Goal: Task Accomplishment & Management: Manage account settings

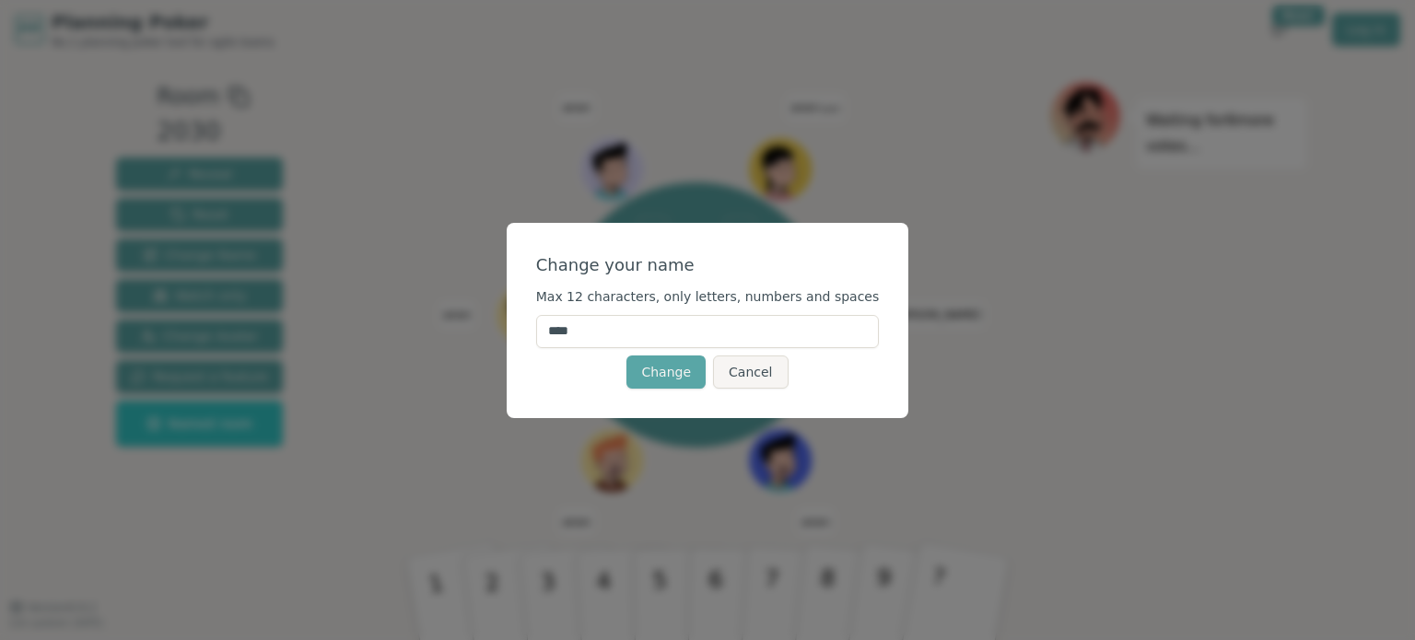
drag, startPoint x: 615, startPoint y: 328, endPoint x: 530, endPoint y: 323, distance: 84.9
click at [530, 323] on div "Change your name Max 12 characters, only letters, numbers and spaces **** Chang…" at bounding box center [708, 320] width 403 height 195
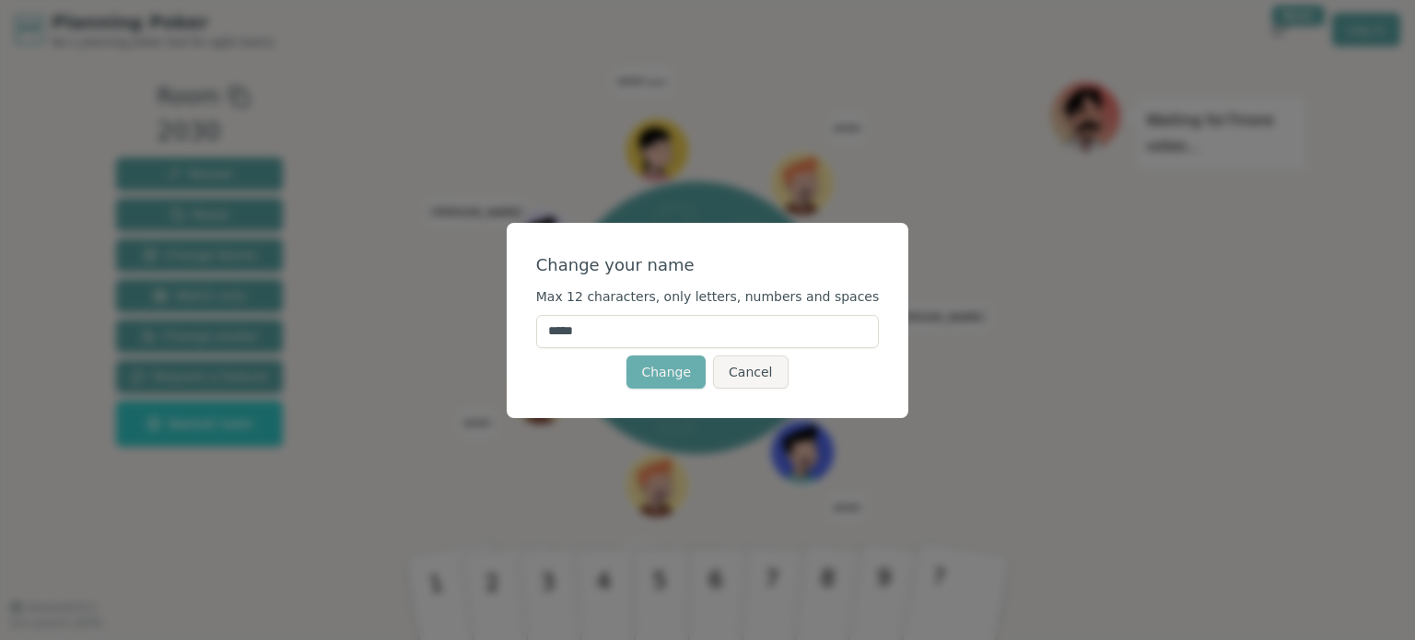
type input "*****"
click at [669, 380] on button "Change" at bounding box center [665, 372] width 79 height 33
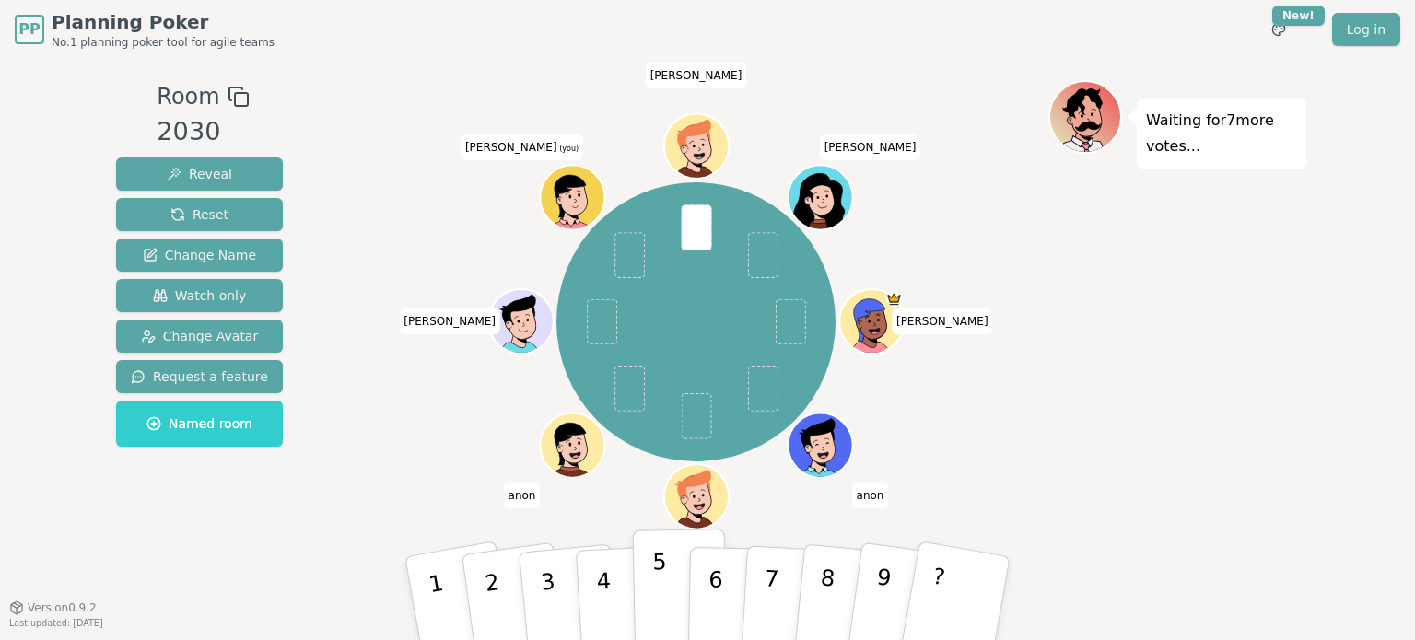
click at [665, 596] on button "5" at bounding box center [680, 599] width 95 height 140
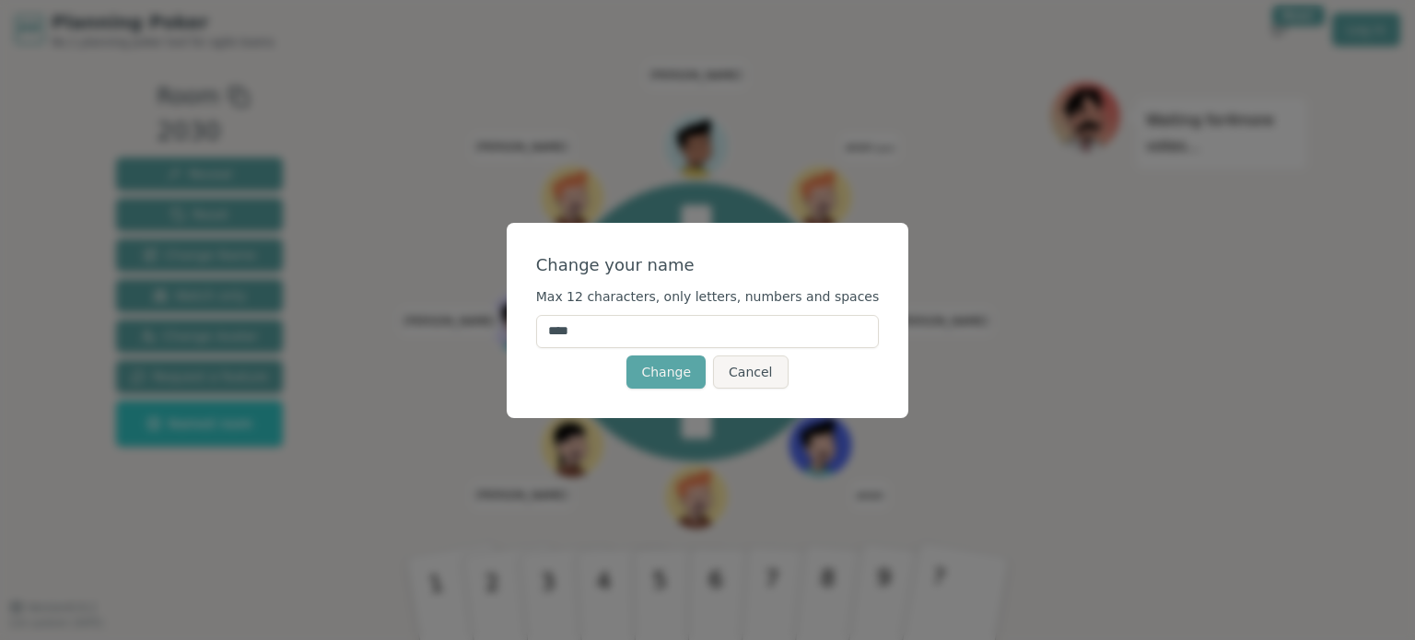
click at [622, 338] on input "****" at bounding box center [708, 331] width 344 height 33
drag, startPoint x: 622, startPoint y: 338, endPoint x: 525, endPoint y: 321, distance: 98.3
click at [525, 321] on div "Change your name Max 12 characters, only letters, numbers and spaces **** Chang…" at bounding box center [707, 320] width 1415 height 640
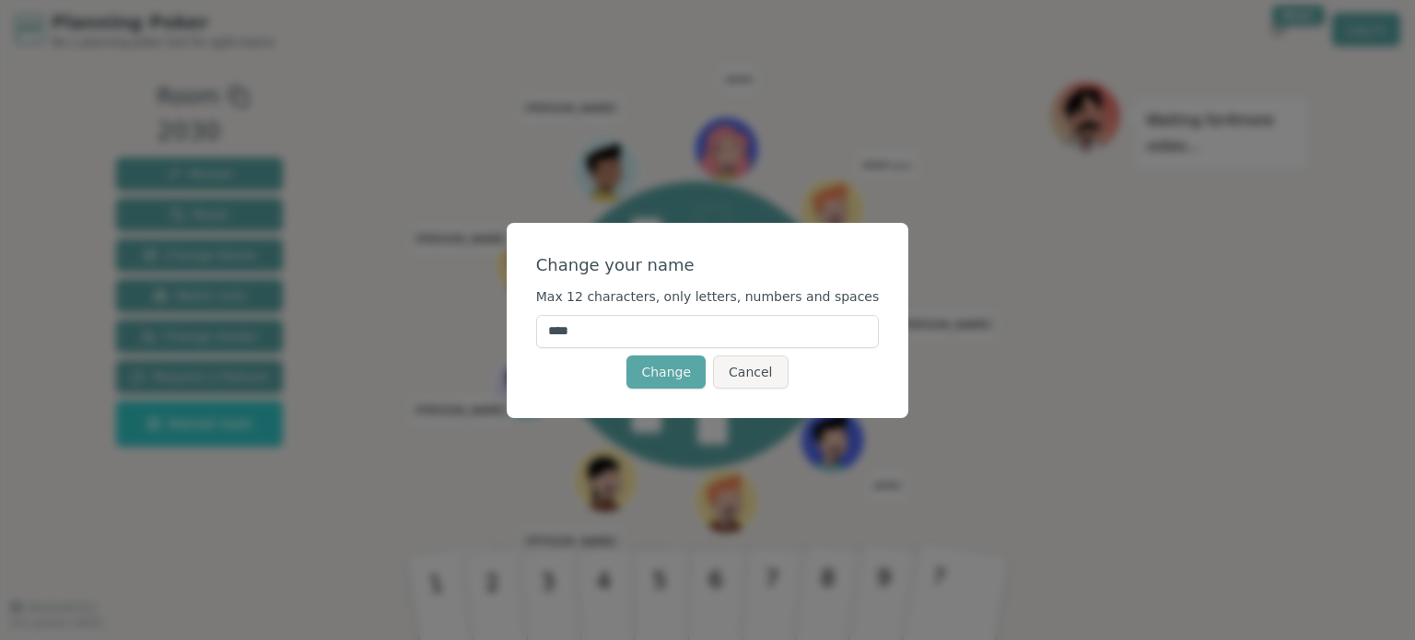
click at [637, 338] on input "****" at bounding box center [708, 331] width 344 height 33
drag, startPoint x: 628, startPoint y: 336, endPoint x: 510, endPoint y: 342, distance: 118.1
click at [510, 342] on div "Change your name Max 12 characters, only letters, numbers and spaces **** Chang…" at bounding box center [707, 320] width 1415 height 640
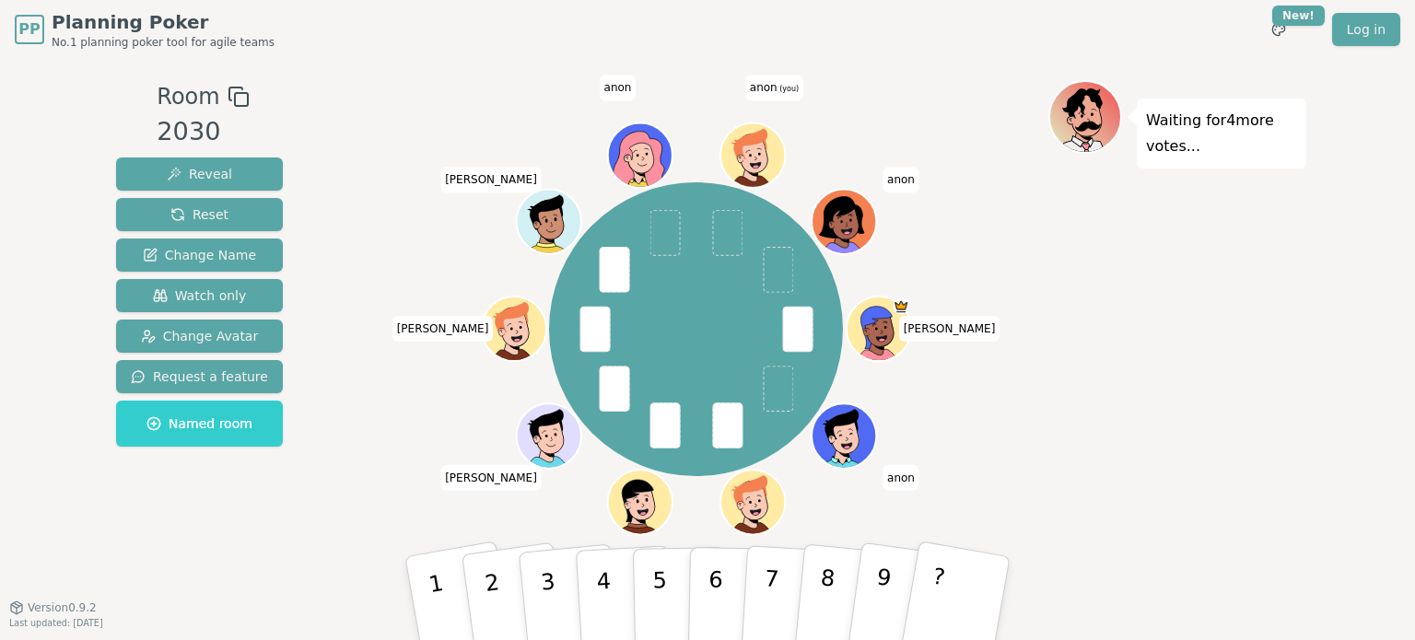
click at [755, 166] on circle at bounding box center [756, 169] width 8 height 8
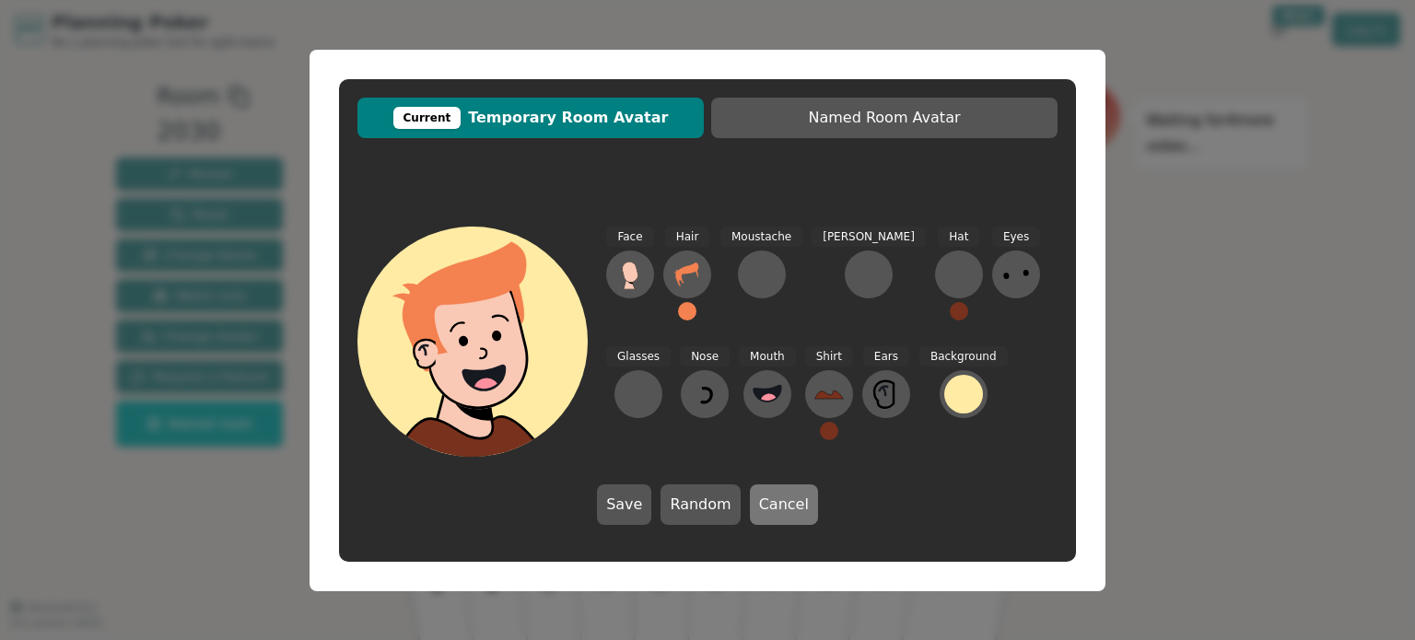
click at [770, 508] on button "Cancel" at bounding box center [784, 505] width 68 height 41
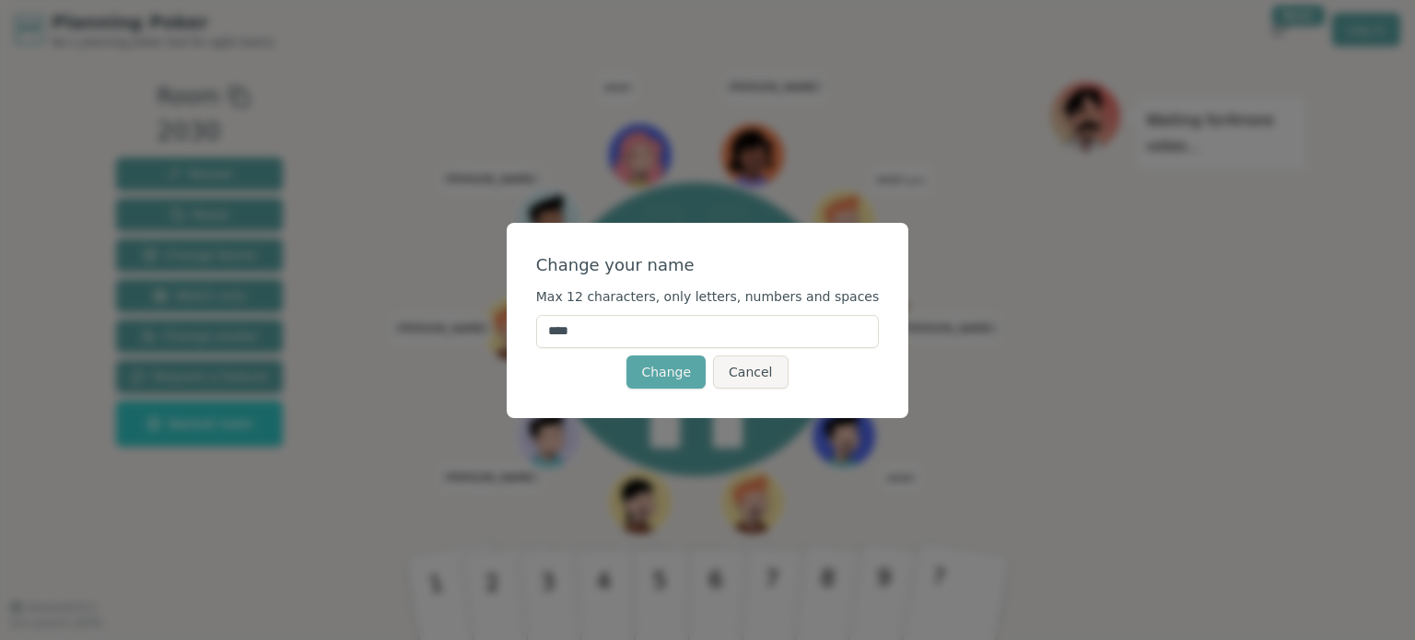
click at [714, 324] on input "****" at bounding box center [708, 331] width 344 height 33
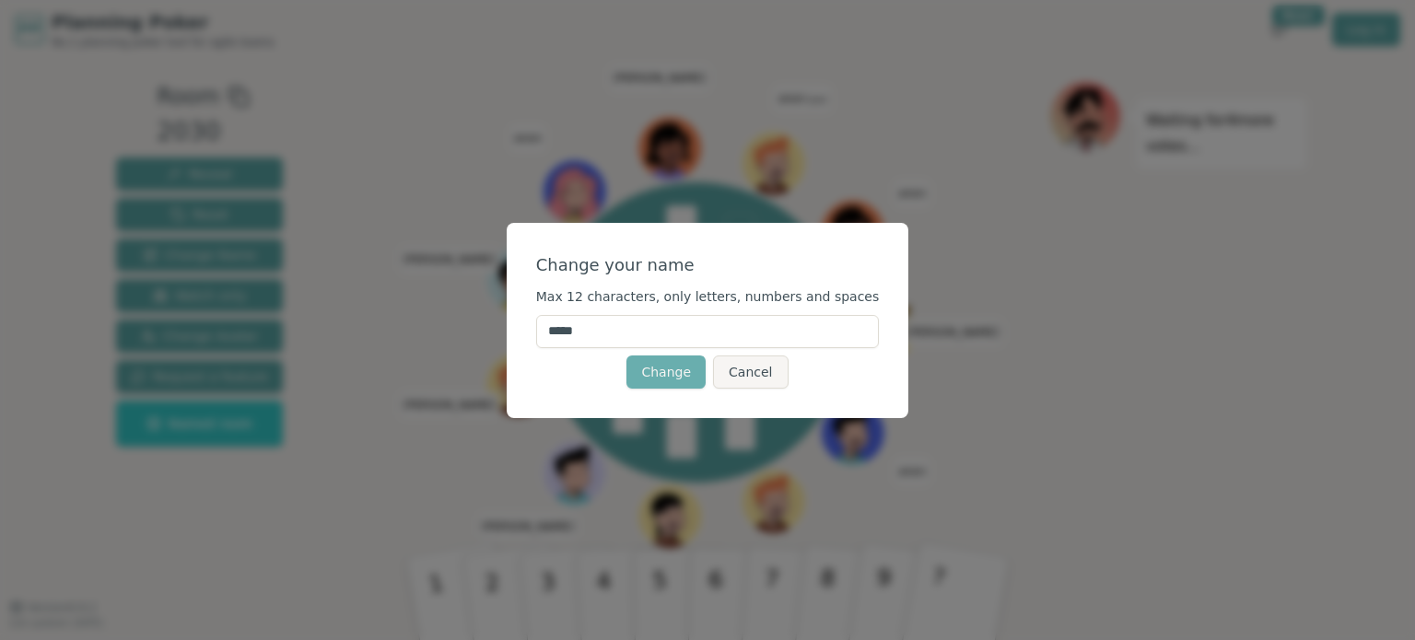
type input "*****"
click at [673, 376] on button "Change" at bounding box center [665, 372] width 79 height 33
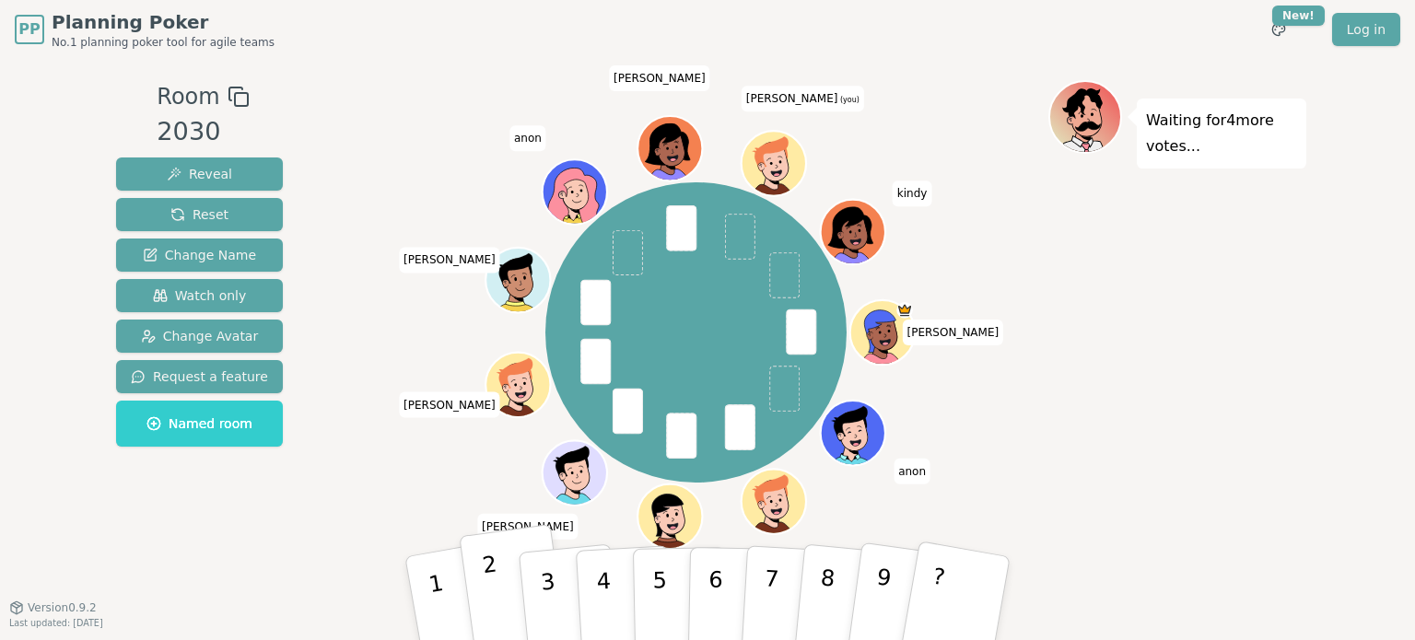
click at [495, 592] on p "2" at bounding box center [495, 601] width 28 height 100
click at [1190, 154] on p "Waiting for 2 more votes..." at bounding box center [1221, 134] width 151 height 52
click at [1081, 127] on icon at bounding box center [1089, 127] width 26 height 10
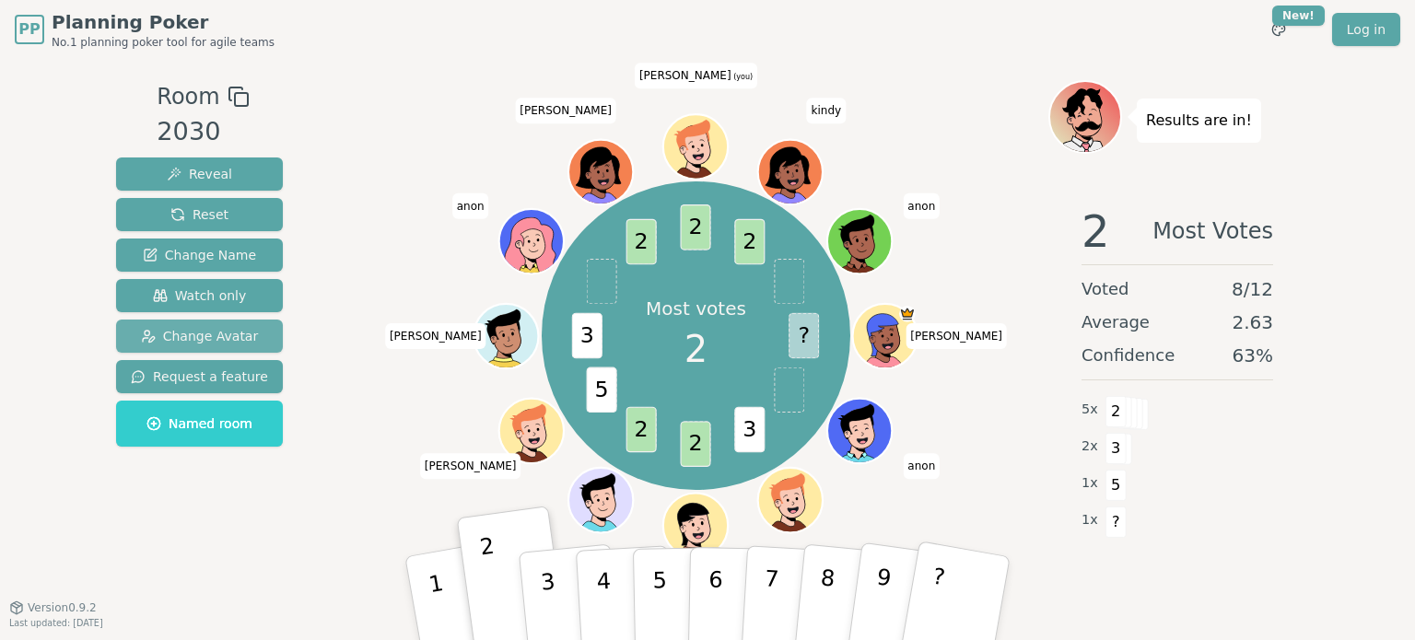
click at [217, 335] on span "Change Avatar" at bounding box center [200, 336] width 118 height 18
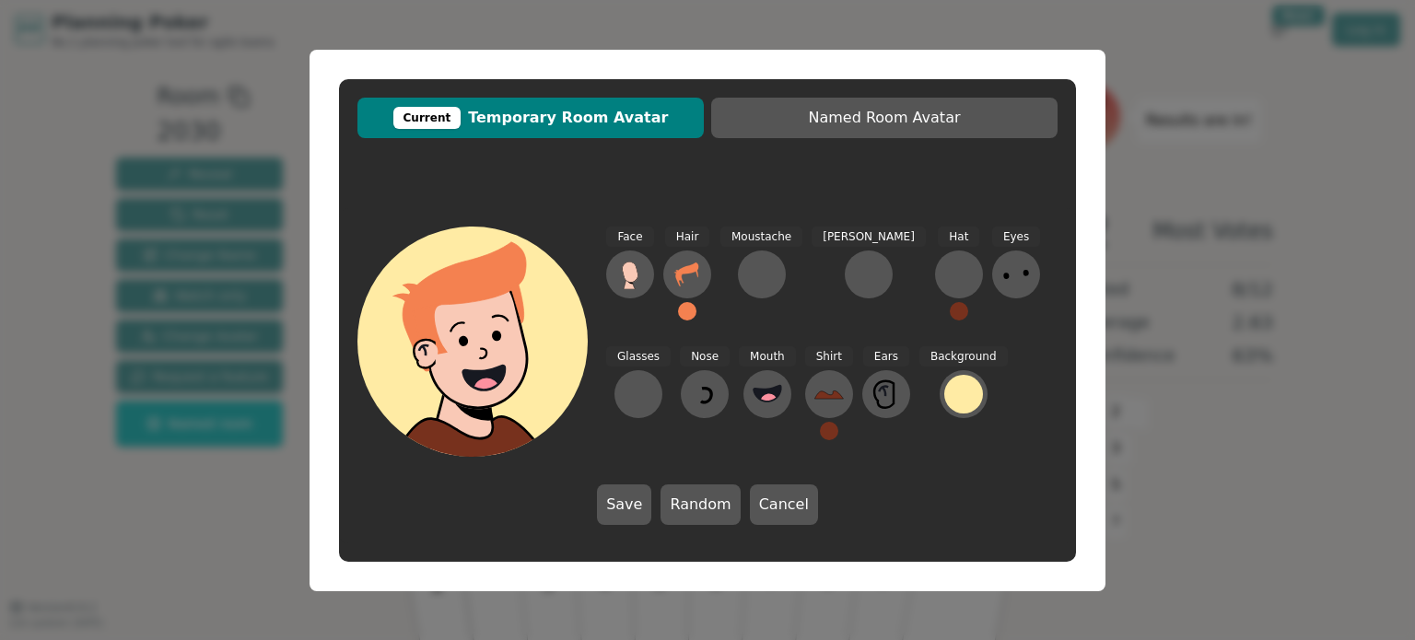
click at [1205, 425] on div "Current Temporary Room Avatar Named Room Avatar Face Hair Moustache Beard Hat E…" at bounding box center [707, 320] width 1415 height 640
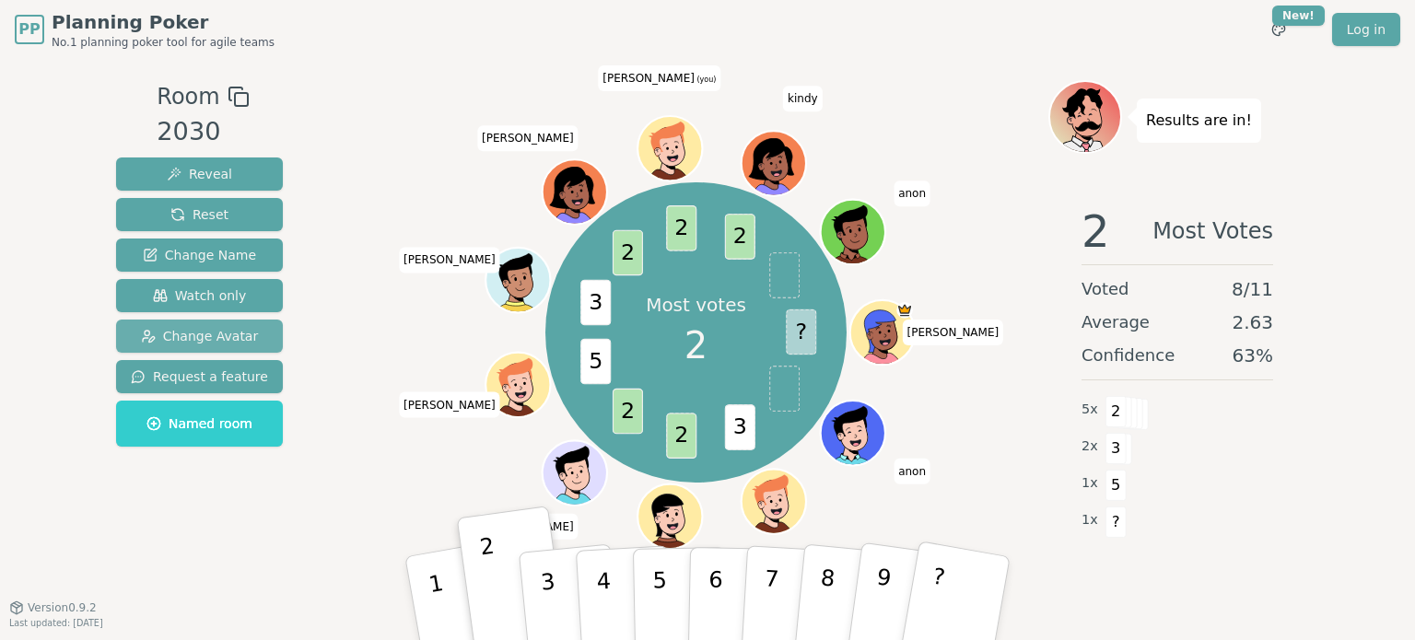
click at [206, 338] on span "Change Avatar" at bounding box center [200, 336] width 118 height 18
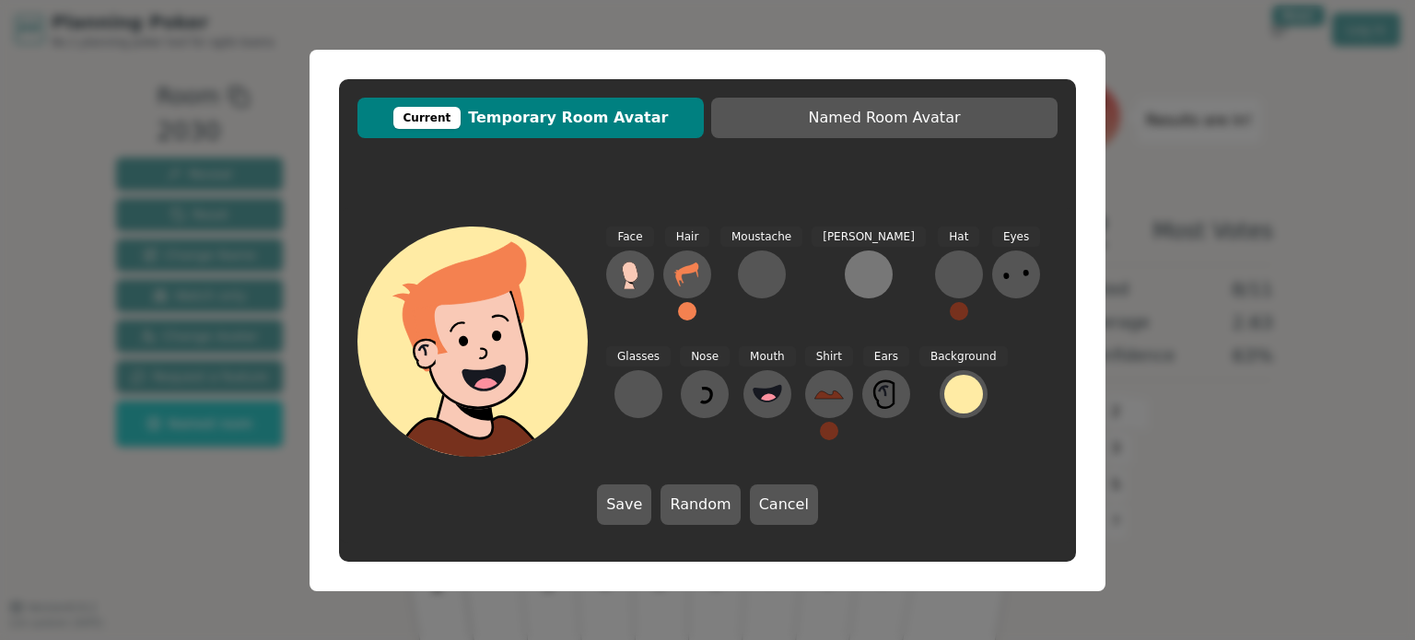
click at [854, 268] on div at bounding box center [868, 274] width 29 height 29
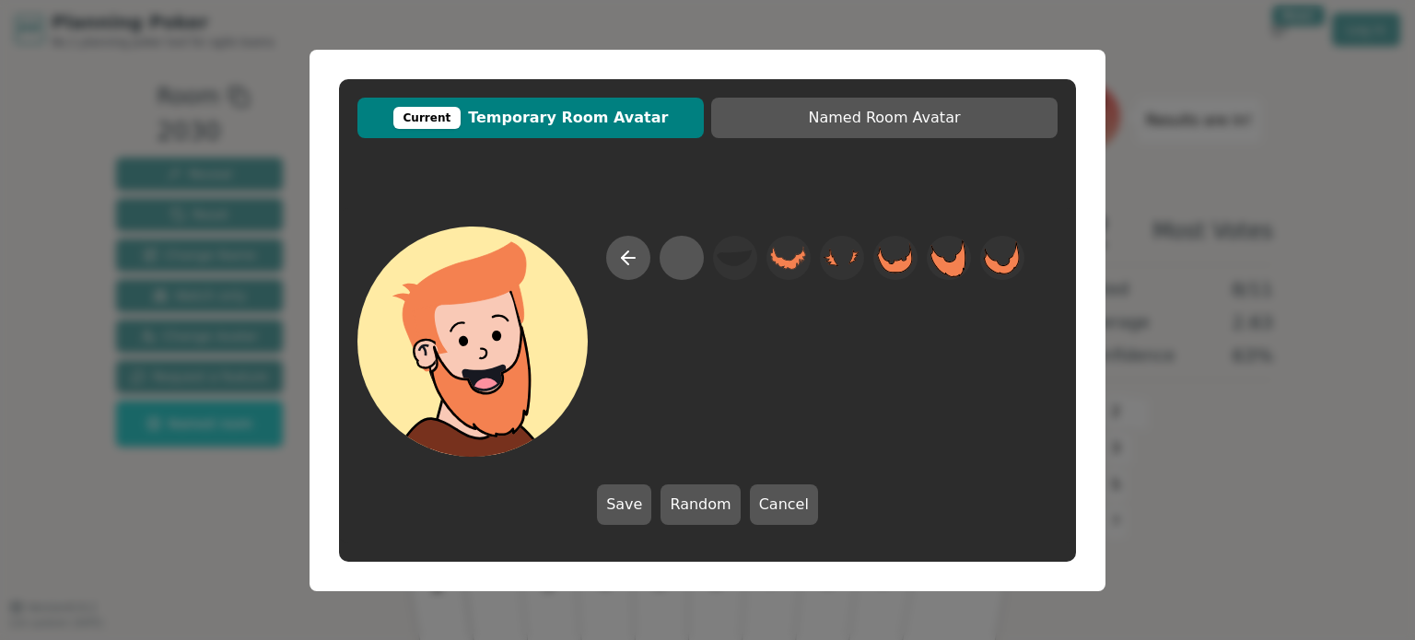
click at [971, 271] on div at bounding box center [815, 346] width 418 height 221
click at [693, 272] on div at bounding box center [681, 257] width 36 height 41
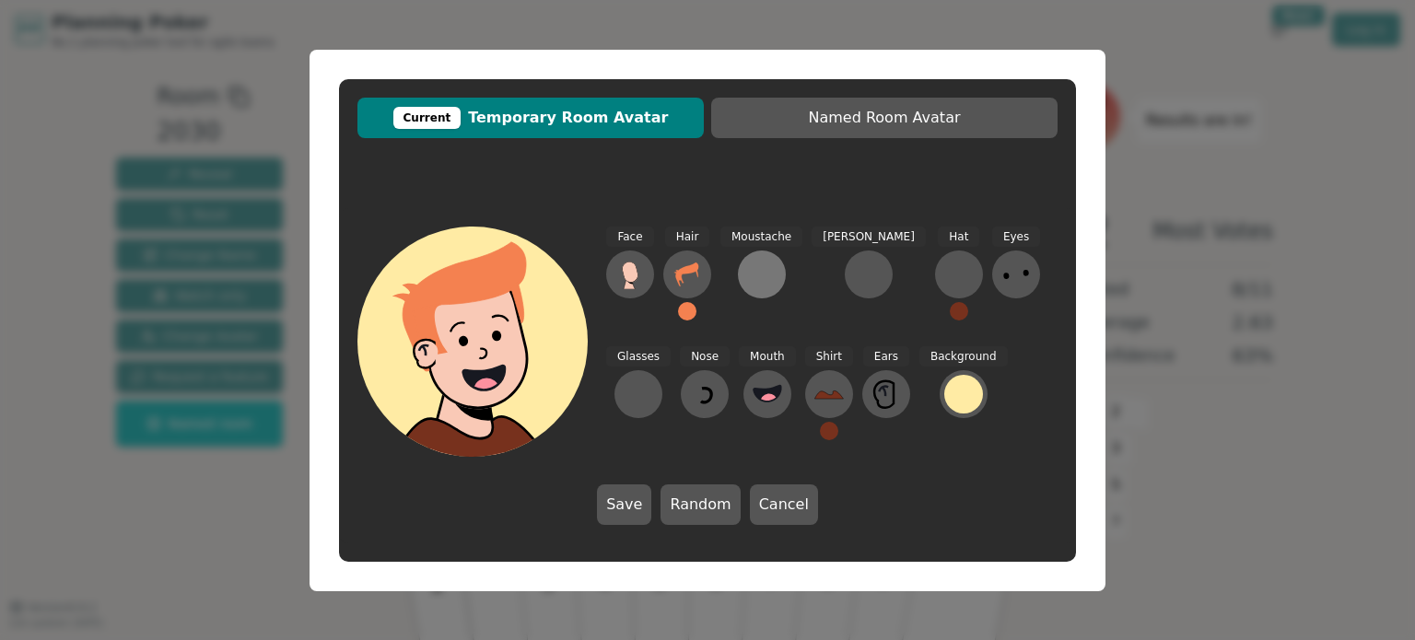
click at [747, 267] on div at bounding box center [761, 274] width 29 height 29
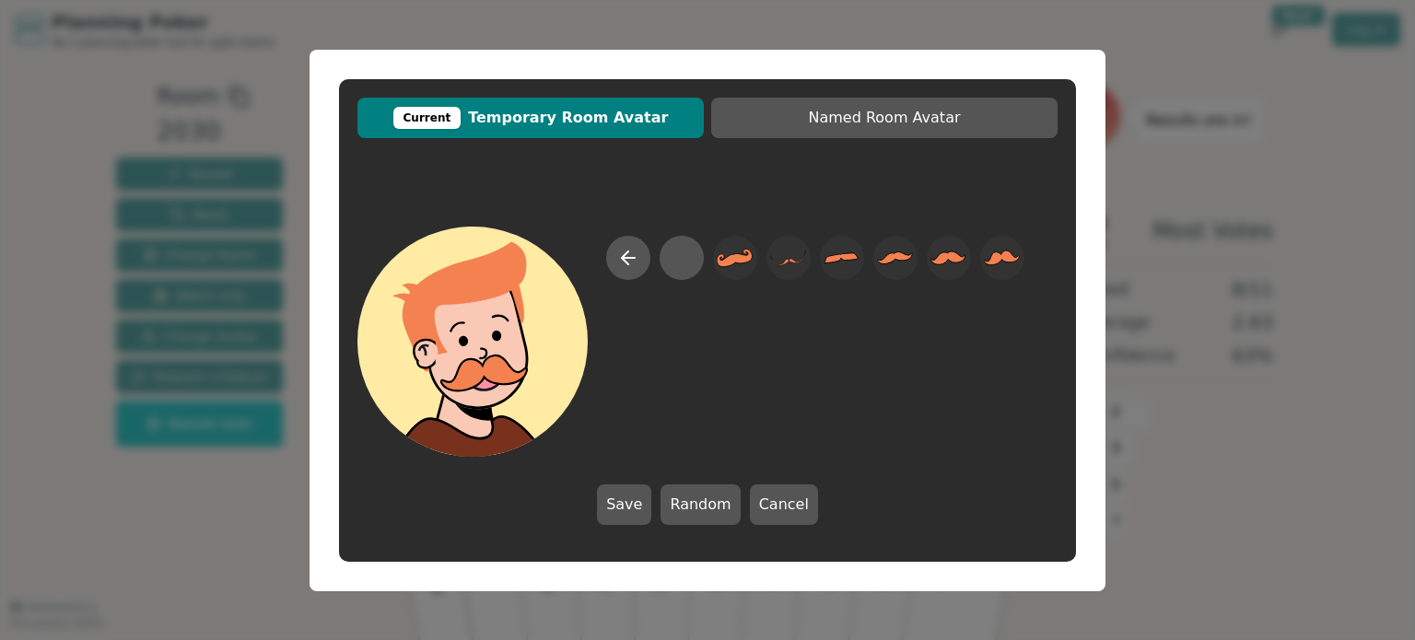
click at [1024, 264] on div at bounding box center [707, 342] width 700 height 230
click at [695, 260] on div at bounding box center [681, 257] width 36 height 41
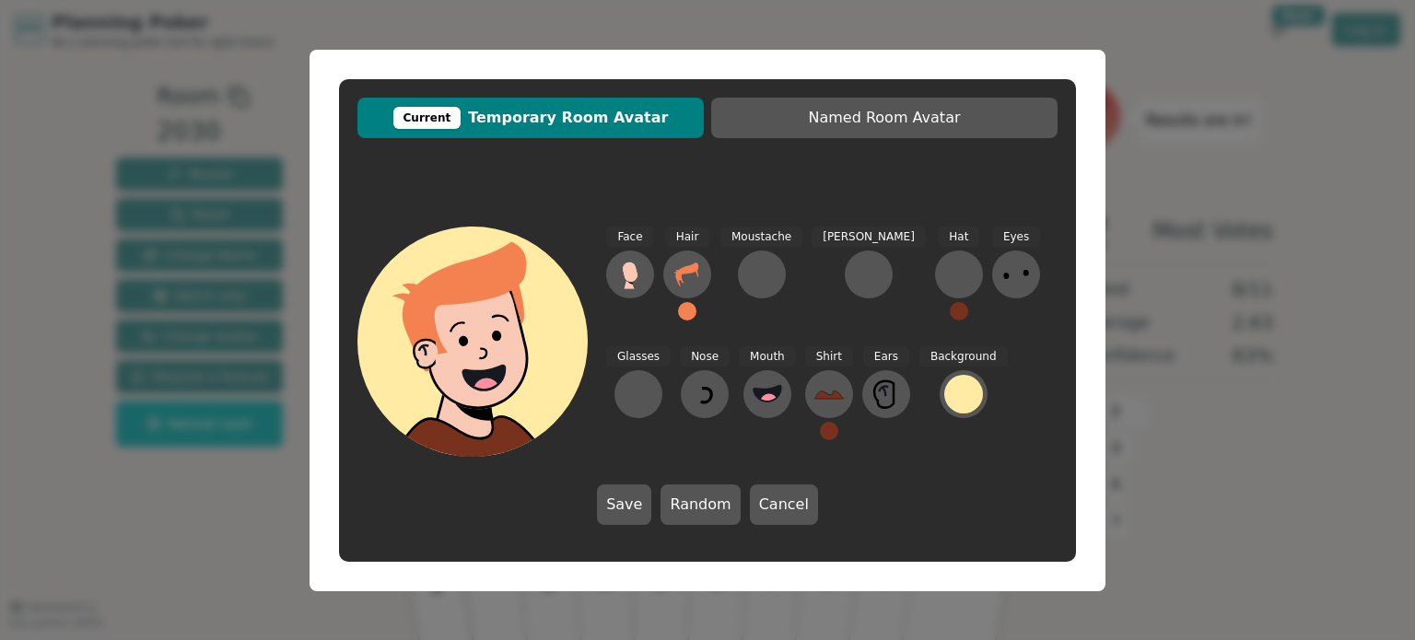
click at [736, 264] on div "Moustache" at bounding box center [761, 282] width 82 height 111
click at [690, 277] on icon at bounding box center [687, 274] width 29 height 29
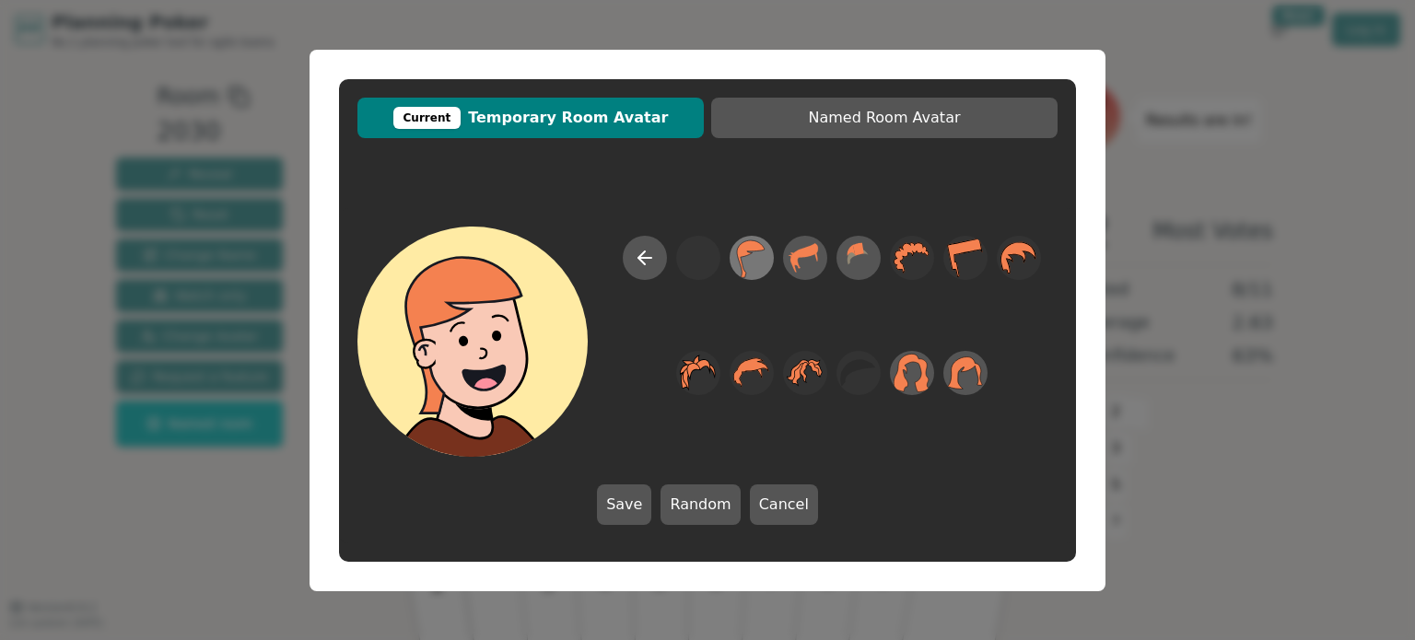
click at [757, 267] on icon at bounding box center [751, 257] width 36 height 41
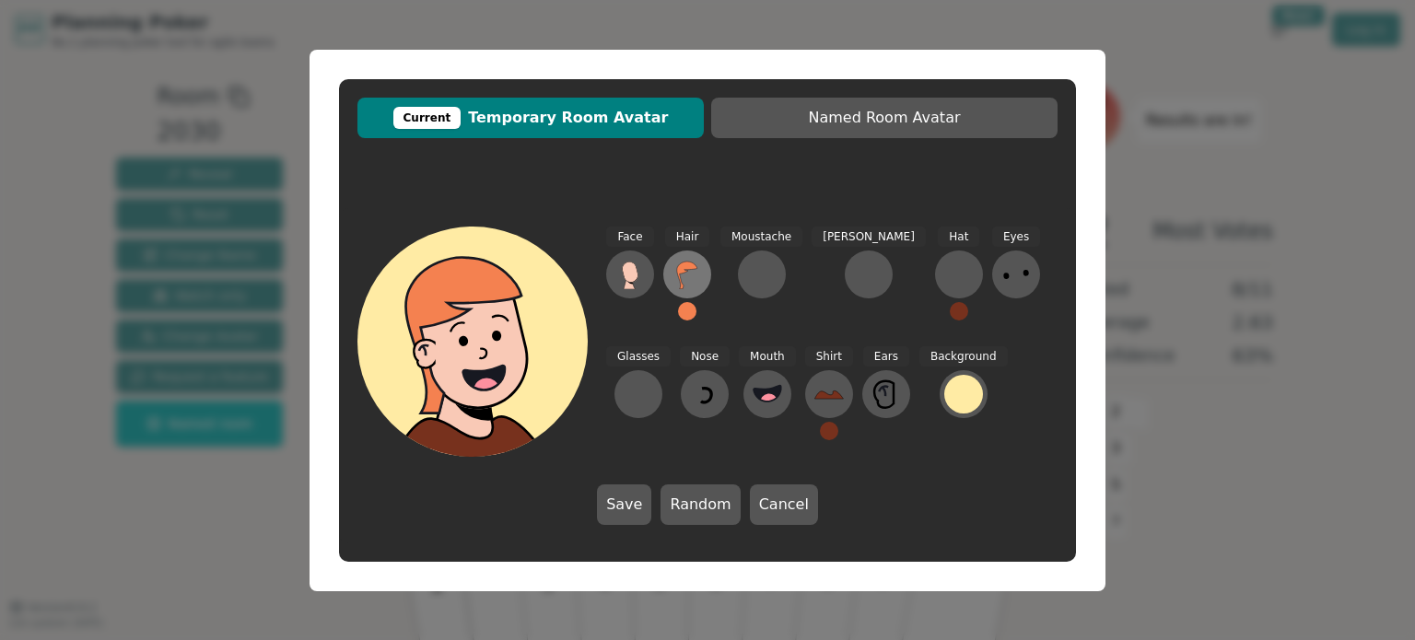
click at [685, 271] on icon at bounding box center [687, 274] width 29 height 29
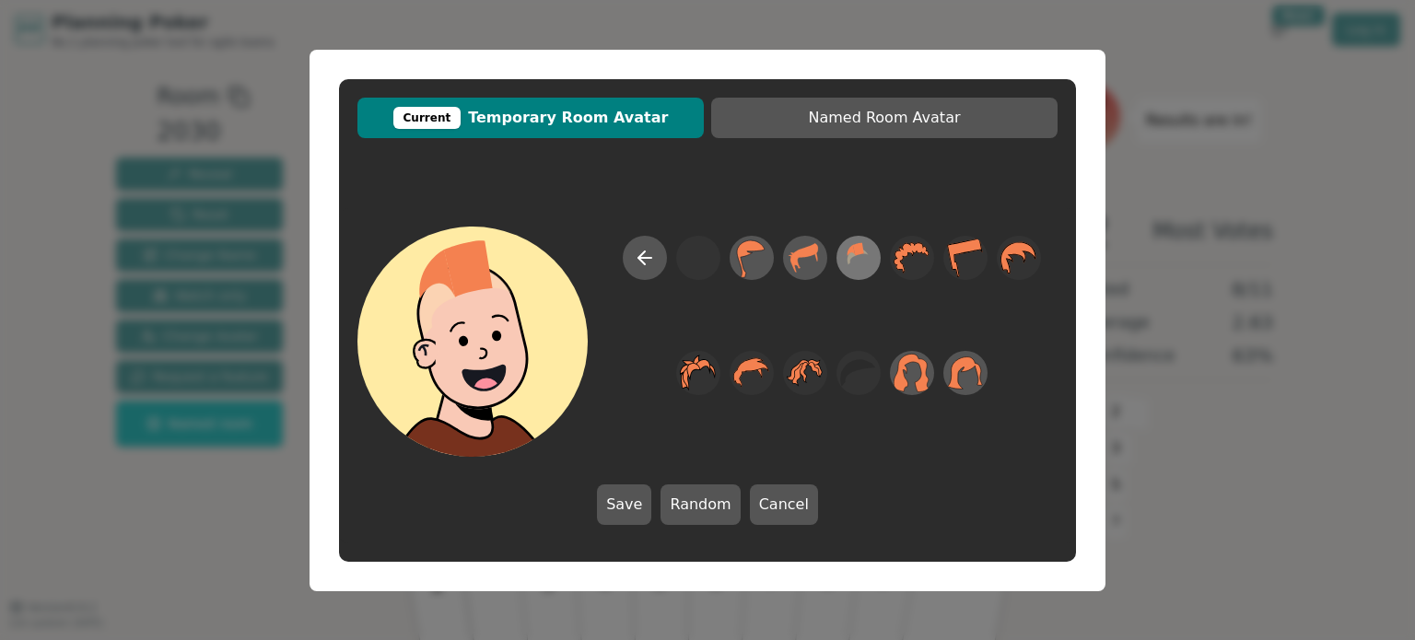
click at [865, 263] on icon at bounding box center [858, 257] width 36 height 41
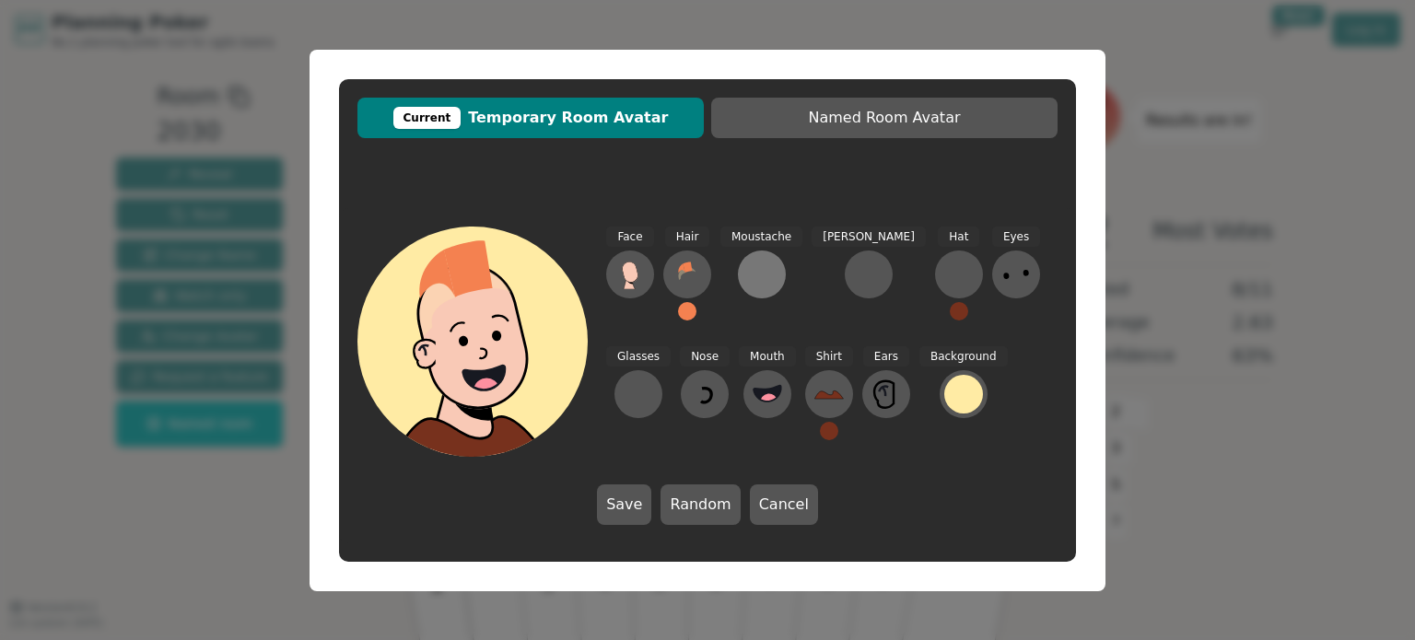
click at [750, 276] on div at bounding box center [761, 274] width 29 height 29
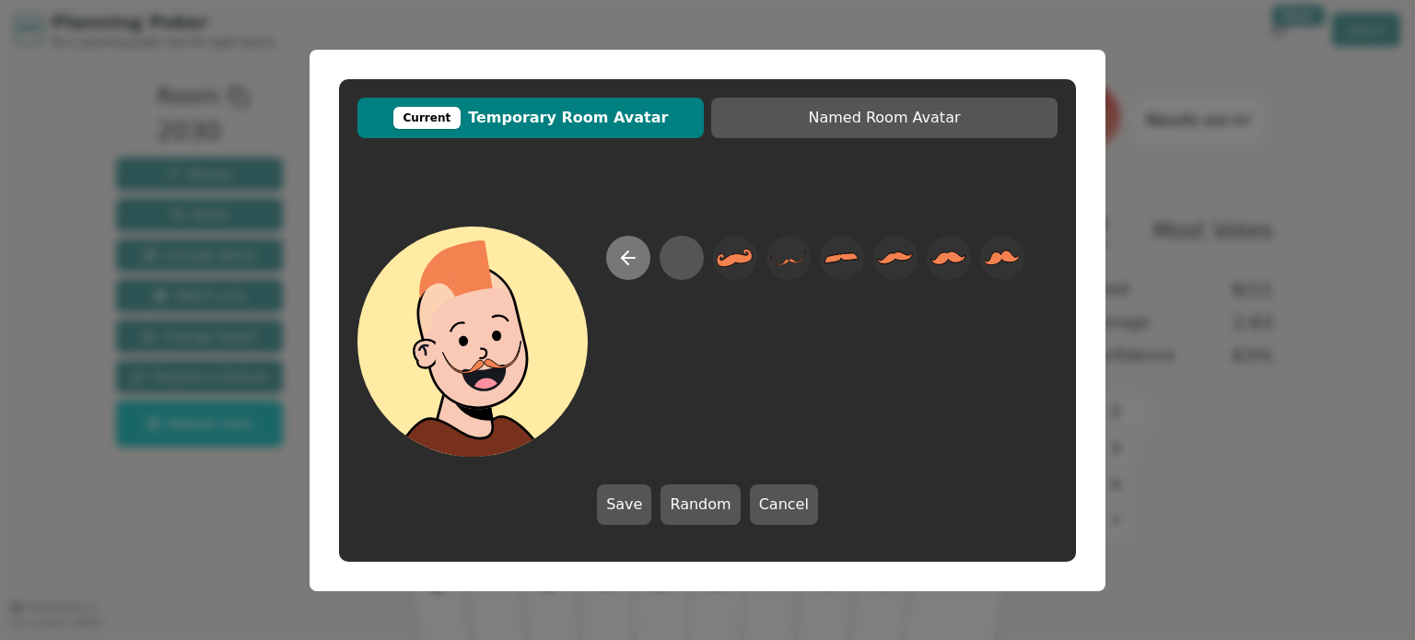
click at [626, 264] on icon at bounding box center [628, 258] width 22 height 22
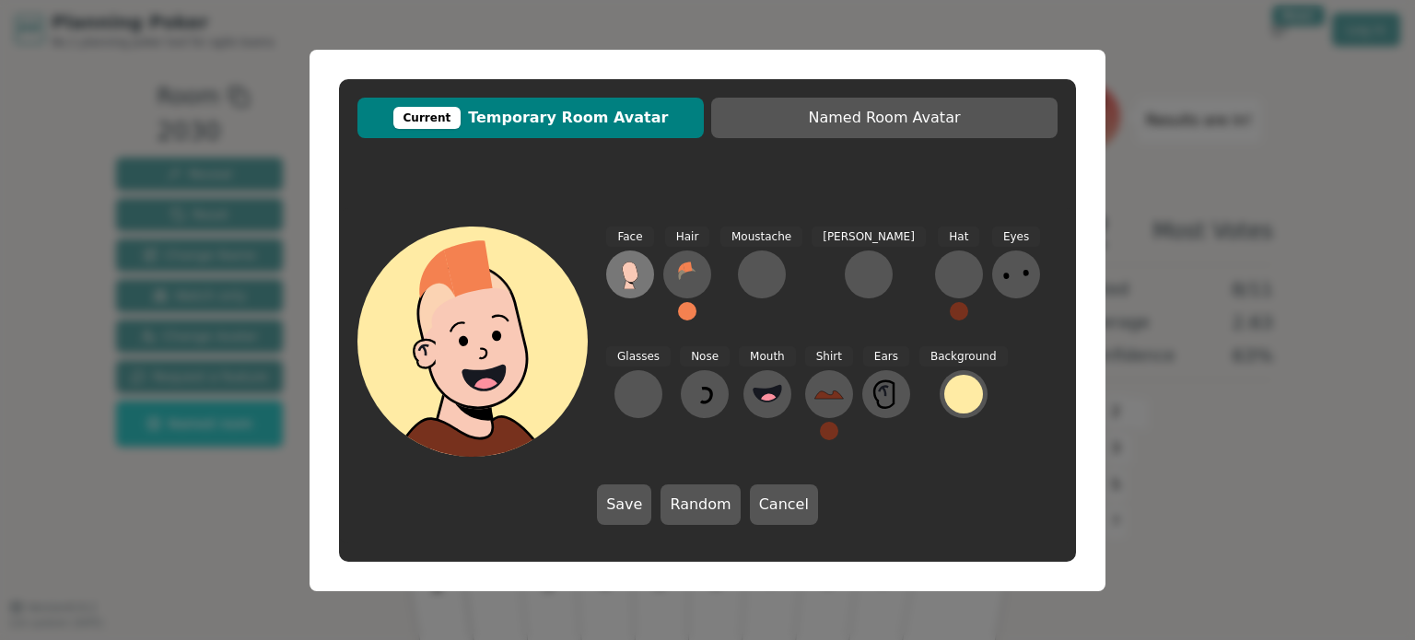
click at [635, 267] on icon at bounding box center [630, 272] width 16 height 20
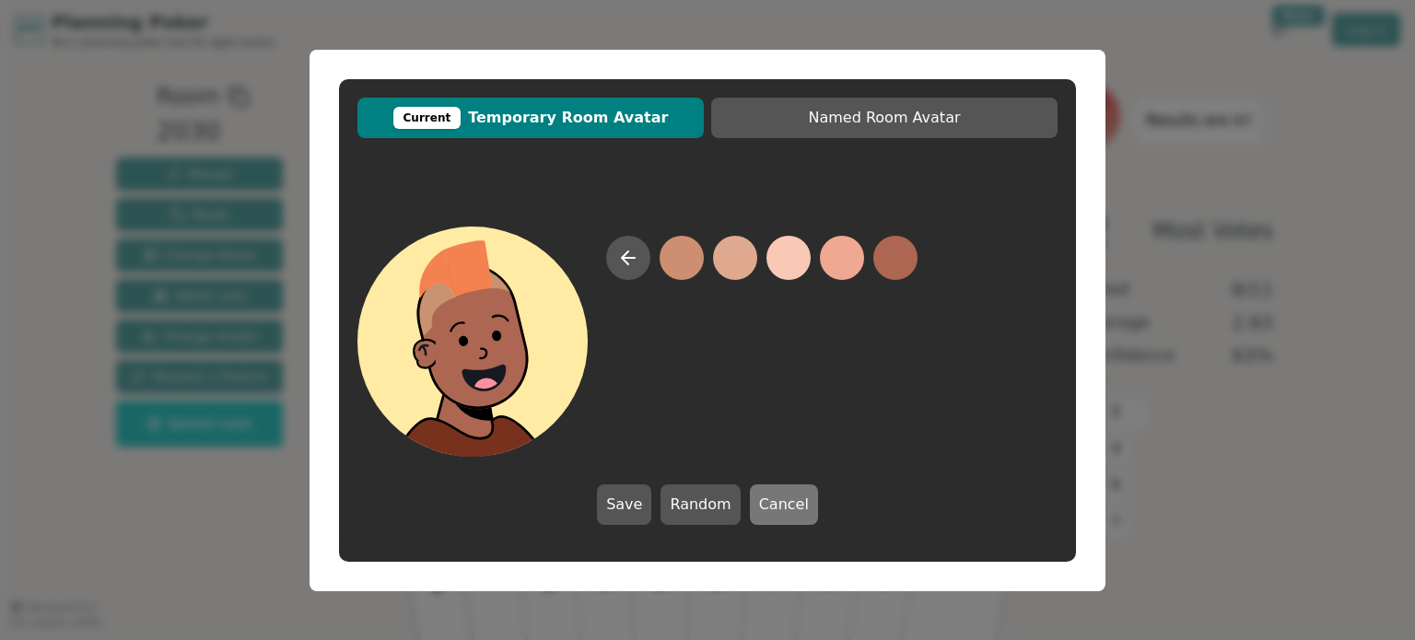
click at [778, 501] on button "Cancel" at bounding box center [784, 505] width 68 height 41
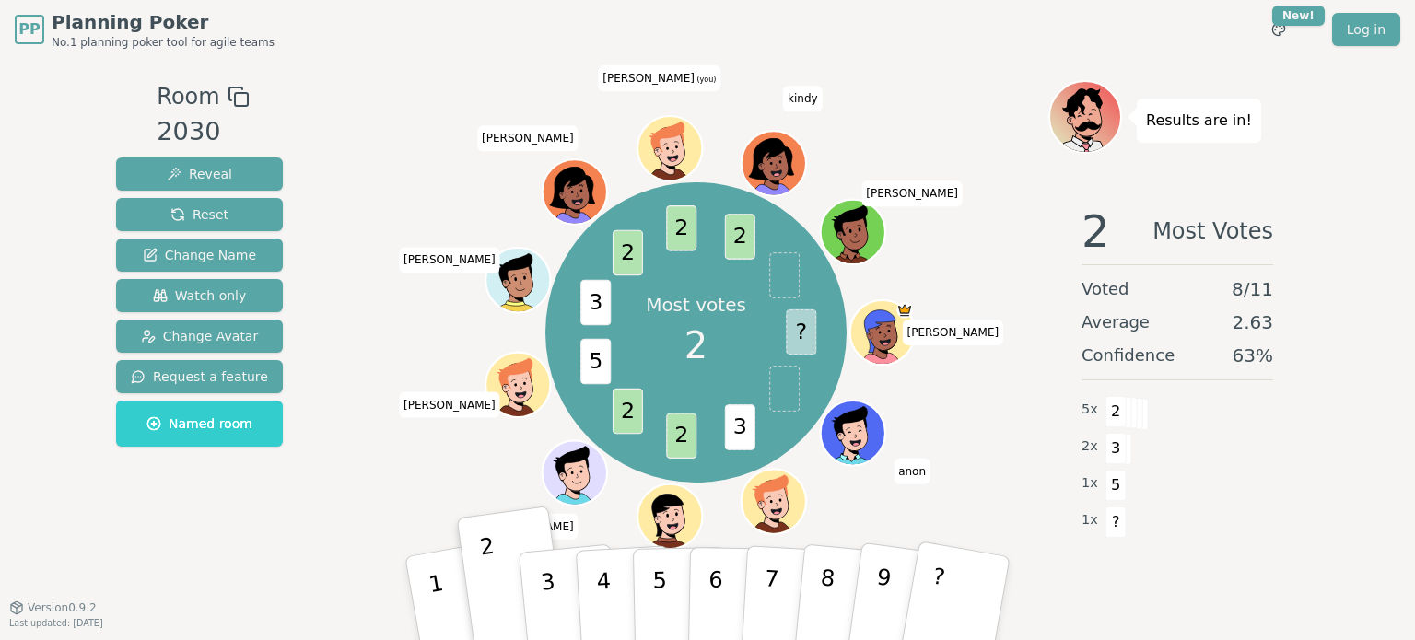
click at [669, 144] on icon at bounding box center [671, 147] width 63 height 6
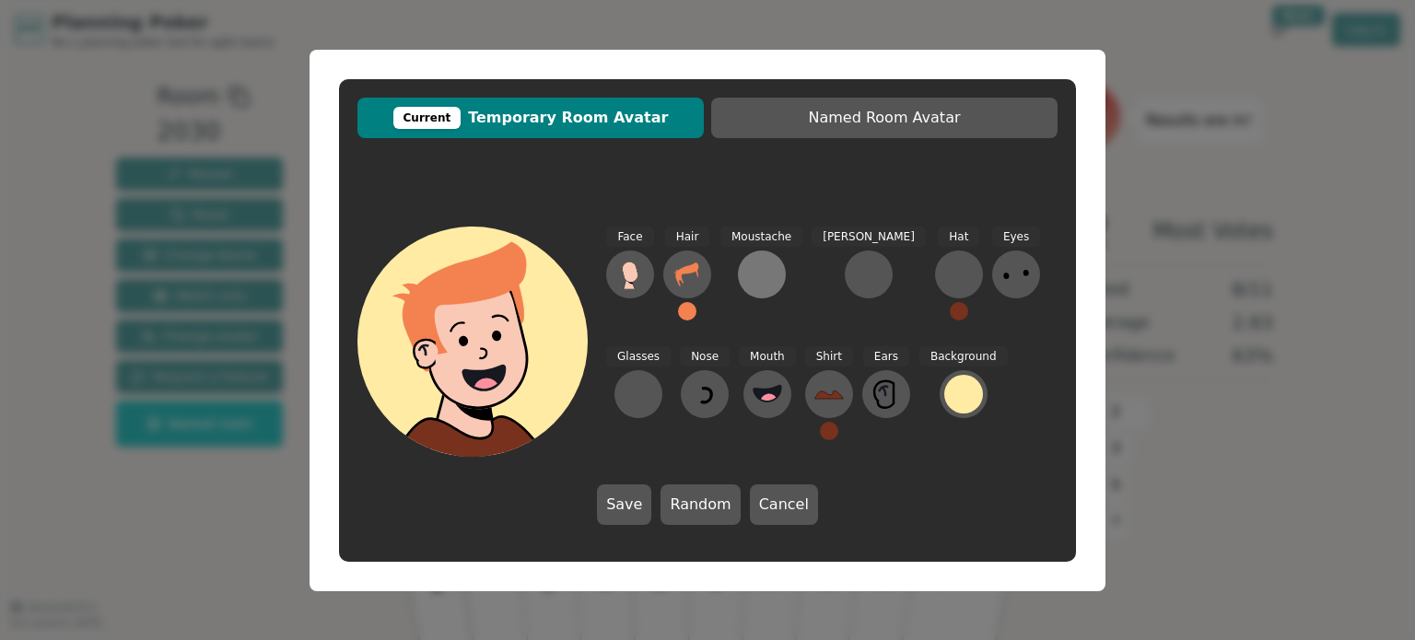
click at [770, 275] on div at bounding box center [761, 274] width 29 height 29
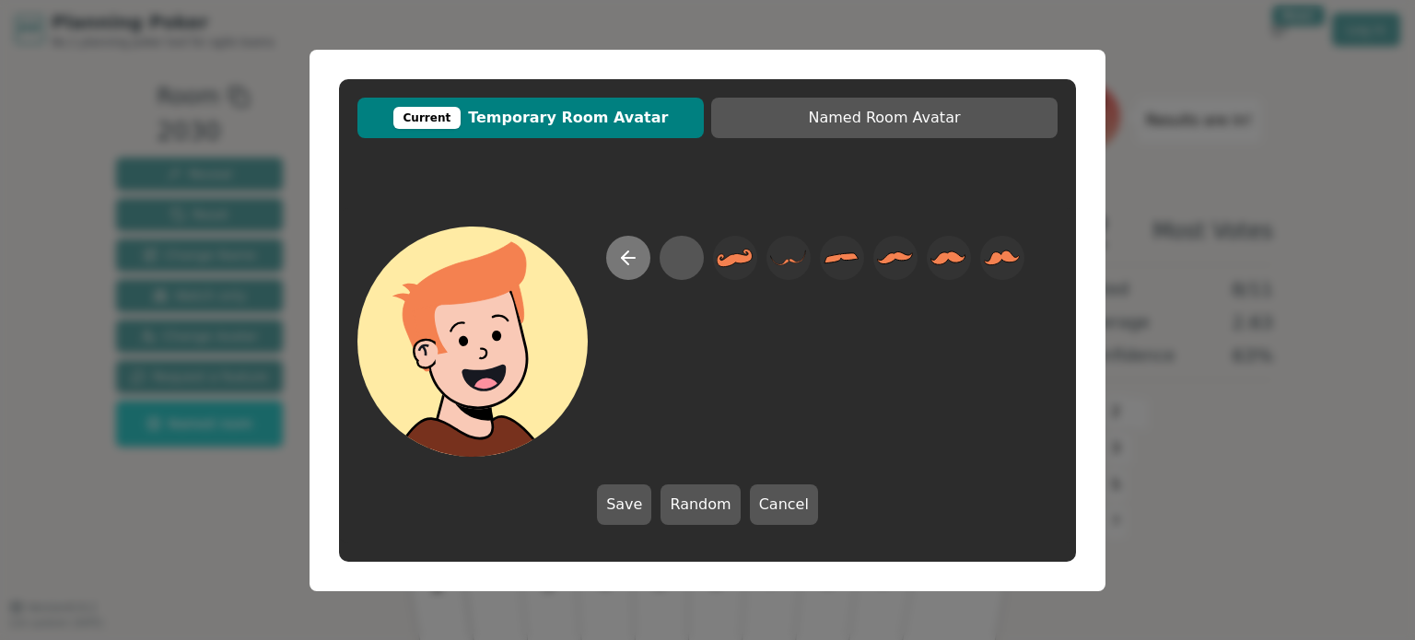
click at [638, 263] on icon at bounding box center [628, 258] width 22 height 22
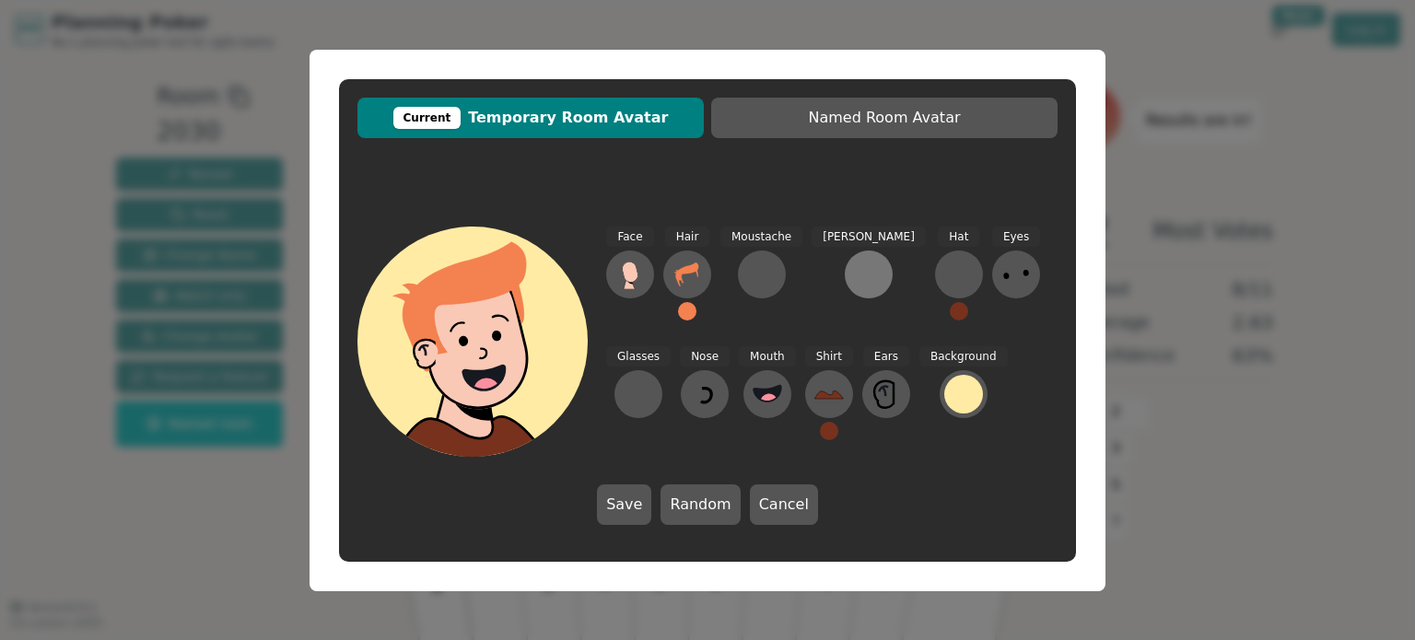
click at [854, 269] on div at bounding box center [868, 274] width 29 height 29
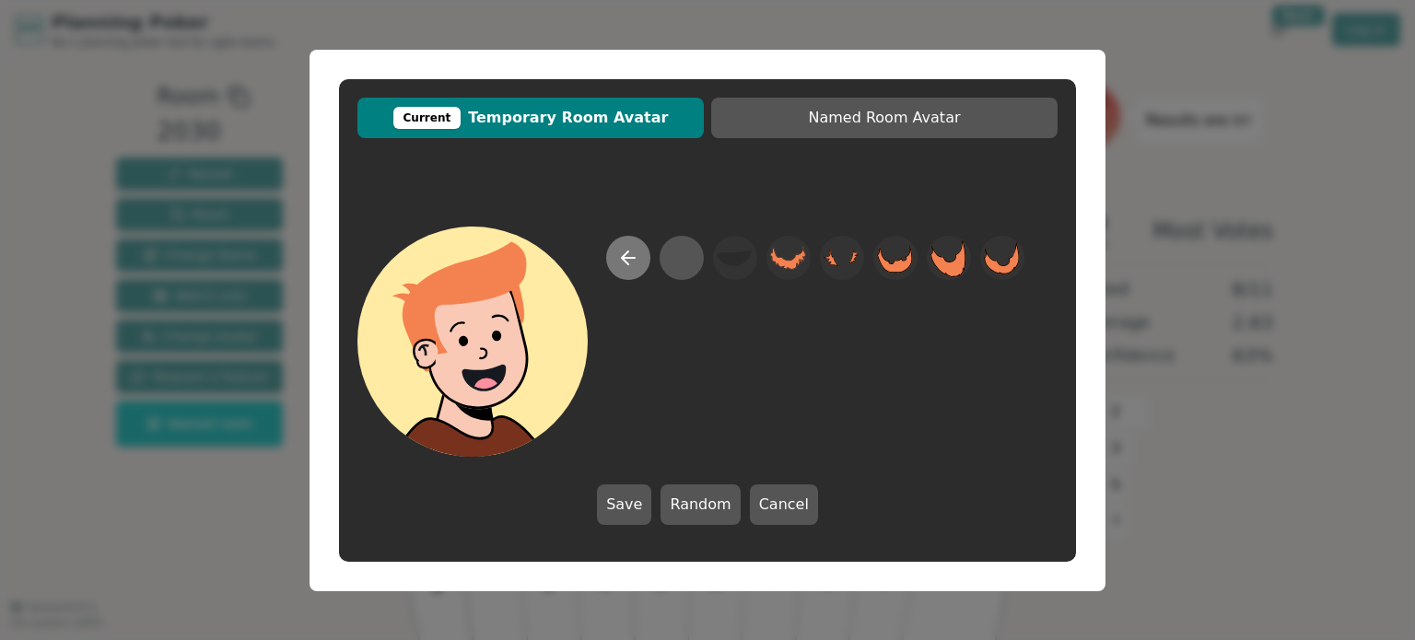
click at [629, 264] on icon at bounding box center [628, 258] width 22 height 22
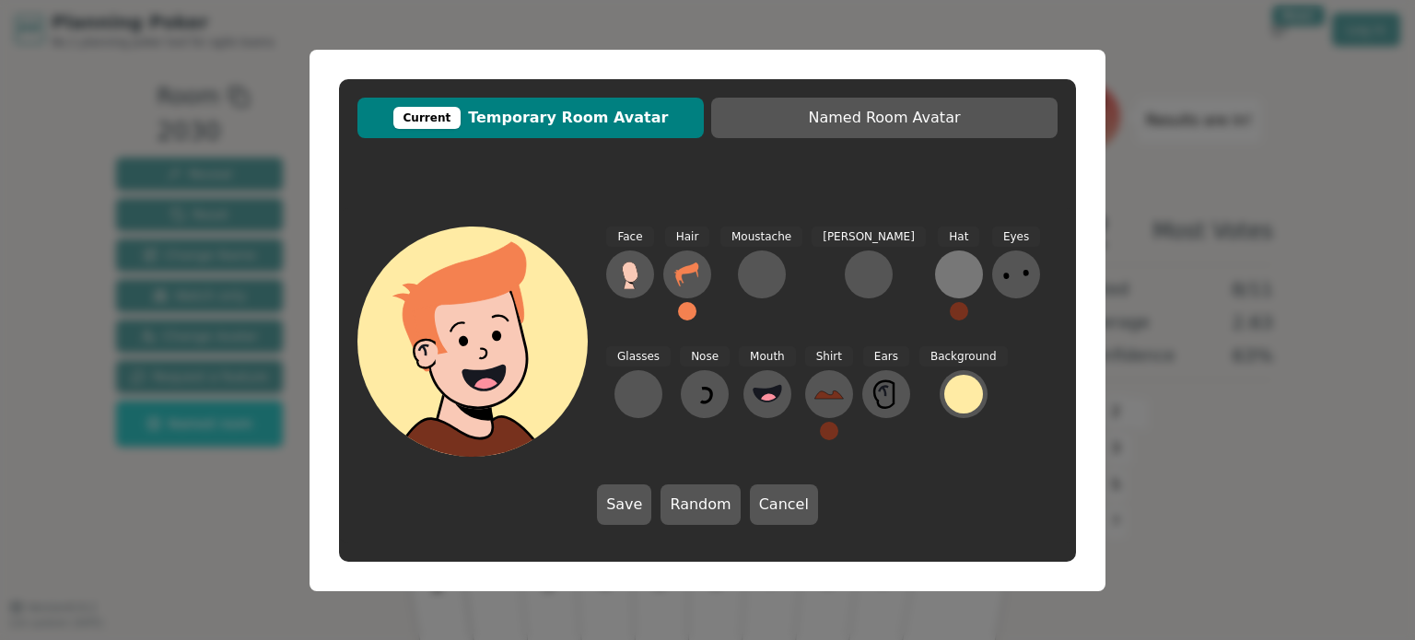
click at [944, 272] on div at bounding box center [958, 274] width 29 height 29
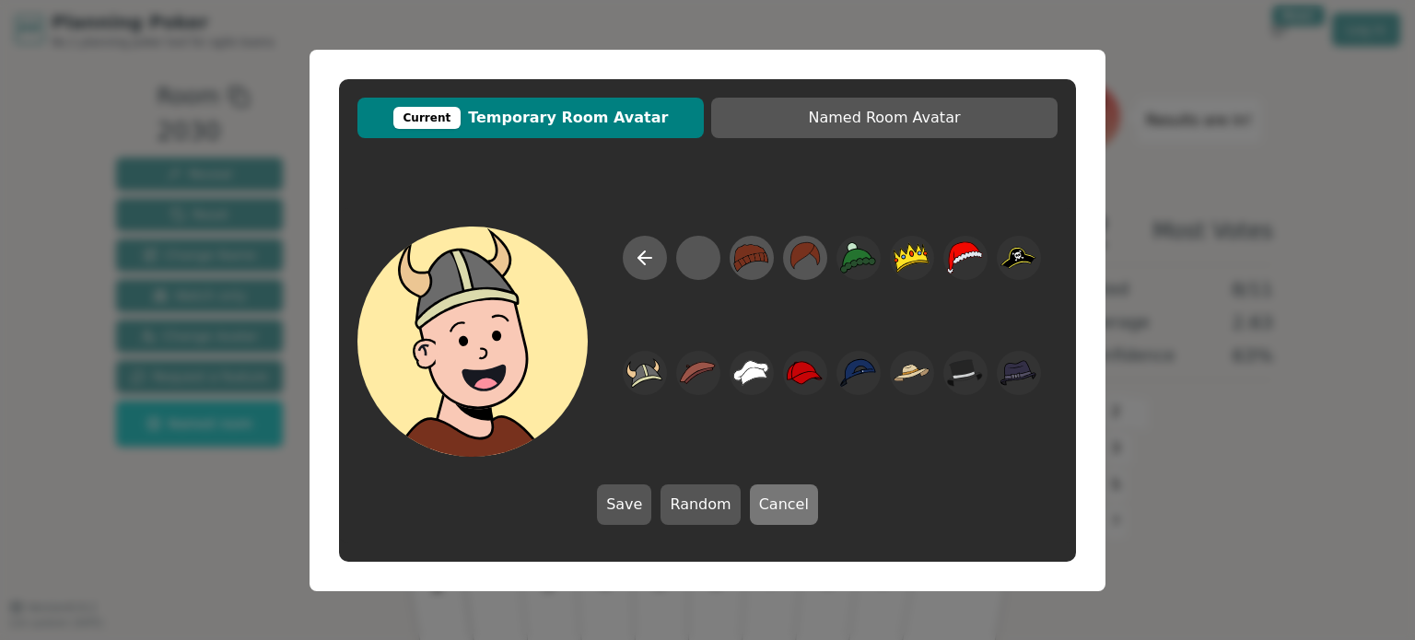
click at [773, 508] on button "Cancel" at bounding box center [784, 505] width 68 height 41
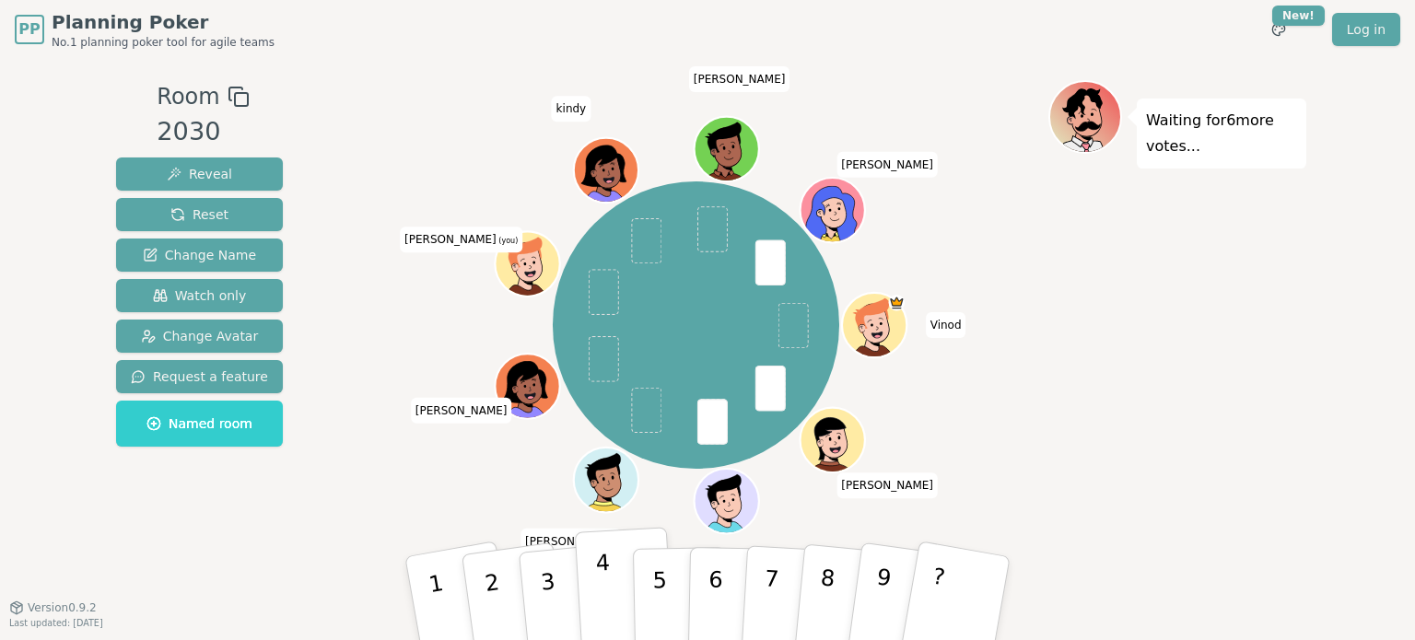
click at [606, 603] on p "4" at bounding box center [605, 600] width 20 height 100
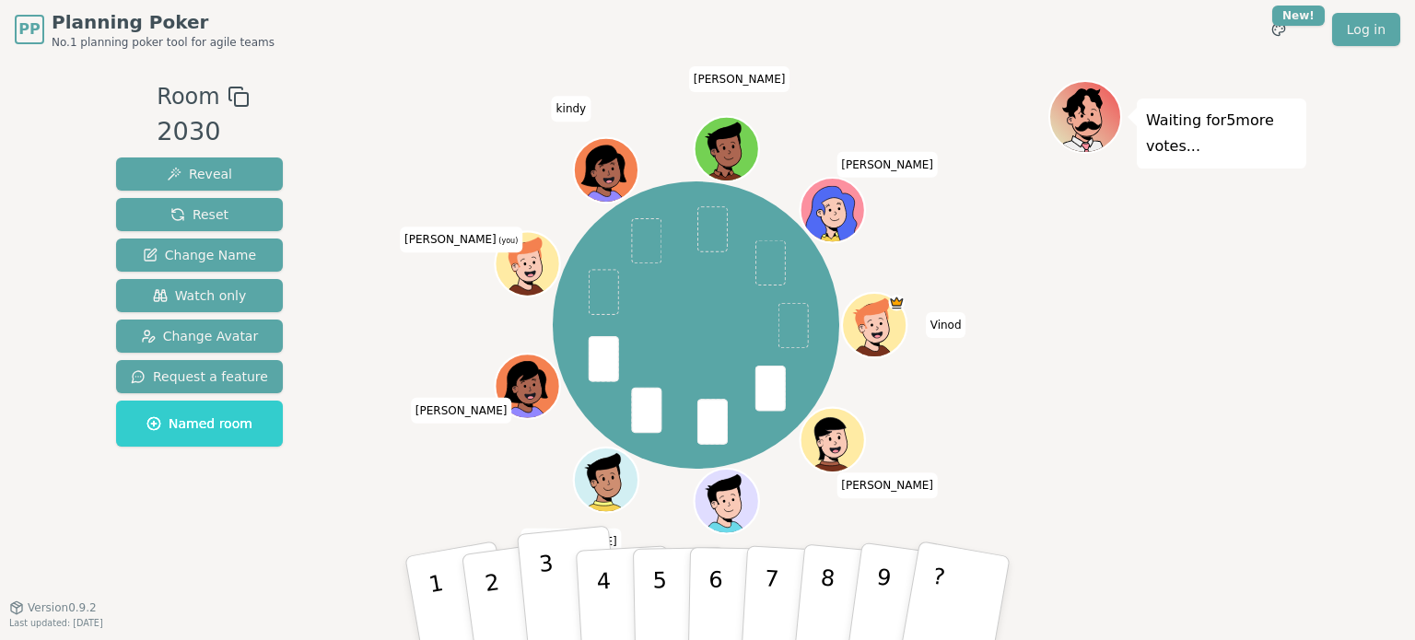
click at [546, 599] on p "3" at bounding box center [550, 601] width 24 height 100
click at [609, 592] on button "4" at bounding box center [625, 599] width 100 height 144
